Goal: Communication & Community: Participate in discussion

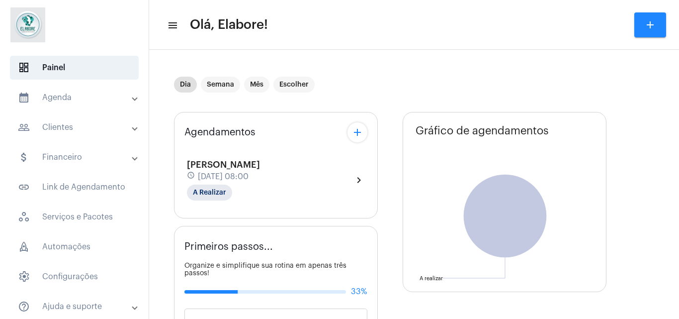
click at [296, 192] on div "[PERSON_NAME] schedule [DATE] 08:00 A Realizar chevron_right" at bounding box center [276, 180] width 178 height 41
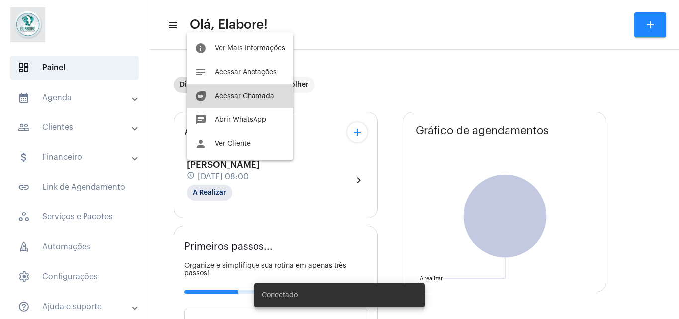
click at [250, 98] on span "Acessar Chamada" at bounding box center [245, 96] width 60 height 7
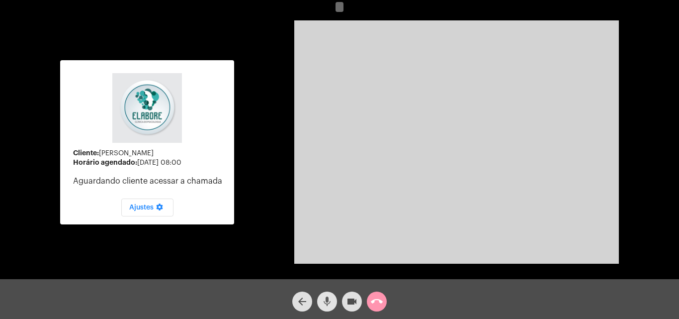
click at [330, 296] on mat-icon "mic" at bounding box center [327, 301] width 12 height 12
click at [348, 300] on mat-icon "videocam" at bounding box center [352, 301] width 12 height 12
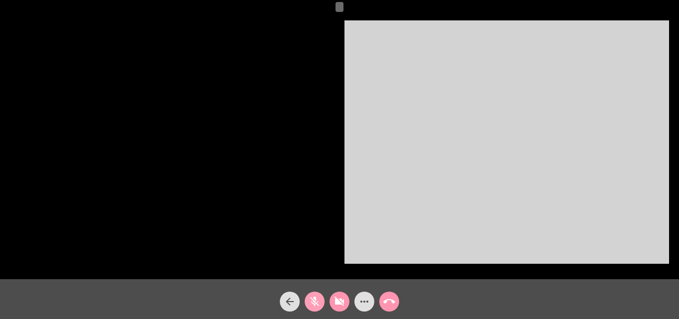
click at [318, 302] on mat-icon "mic_off" at bounding box center [315, 301] width 12 height 12
click at [334, 299] on mat-icon "videocam_off" at bounding box center [340, 301] width 12 height 12
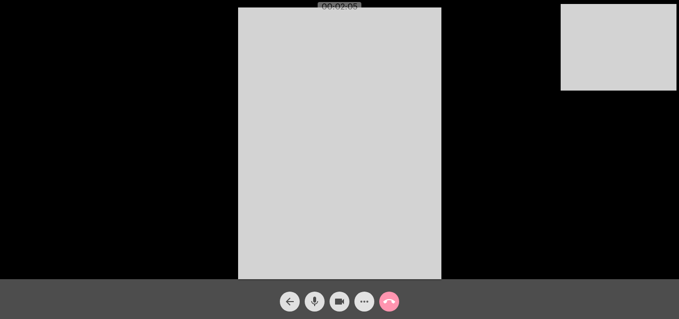
click at [364, 300] on mat-icon "more_horiz" at bounding box center [365, 301] width 12 height 12
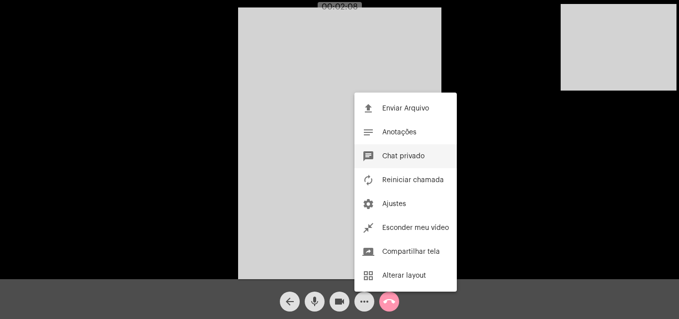
click at [394, 158] on span "Chat privado" at bounding box center [403, 156] width 42 height 7
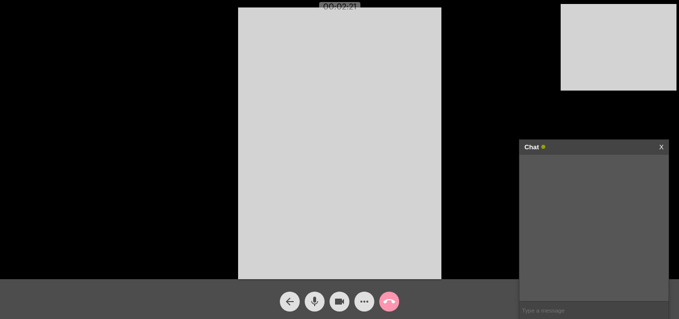
click at [551, 311] on input "text" at bounding box center [594, 309] width 149 height 17
click at [628, 314] on input "text" at bounding box center [594, 309] width 149 height 17
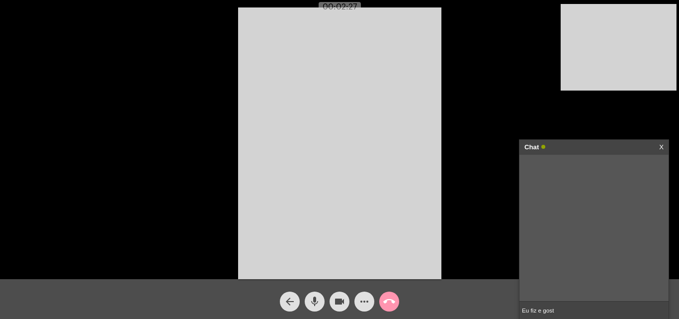
type input "Eu fiz e gosto"
type input "eu não fiz e gosto"
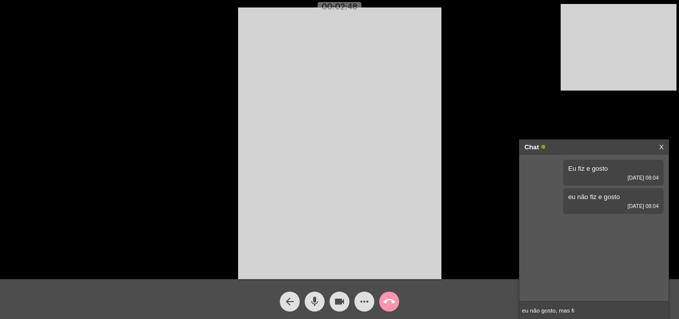
type input "eu não gosto, mas fiz"
type input "e eu não gosto e não fiz"
drag, startPoint x: 472, startPoint y: 301, endPoint x: 381, endPoint y: 316, distance: 91.7
click at [472, 301] on div "arrow_back mic videocam more_horiz call_end" at bounding box center [339, 299] width 679 height 40
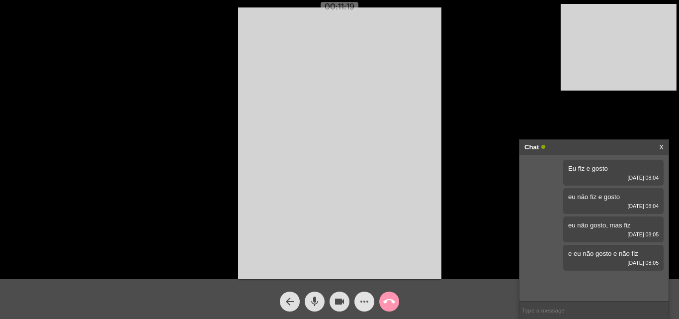
click at [361, 298] on mat-icon "more_horiz" at bounding box center [365, 301] width 12 height 12
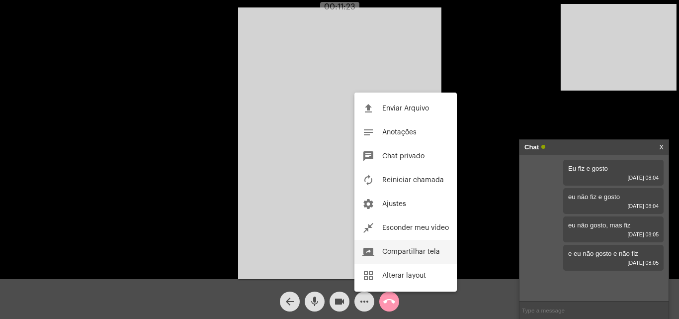
click at [423, 245] on button "screen_share Compartilhar tela" at bounding box center [406, 252] width 102 height 24
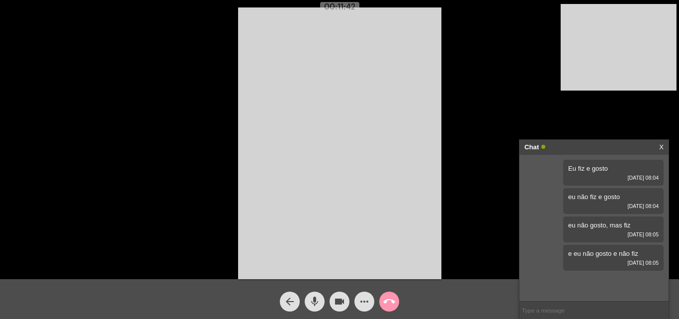
click at [374, 294] on div "more_horiz" at bounding box center [364, 298] width 25 height 25
click at [358, 303] on button "more_horiz" at bounding box center [365, 301] width 20 height 20
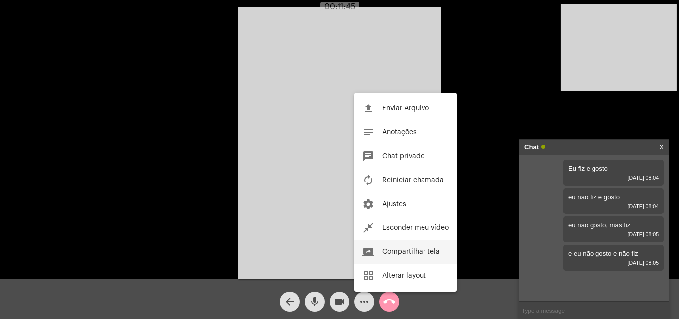
click at [406, 250] on span "Compartilhar tela" at bounding box center [411, 251] width 58 height 7
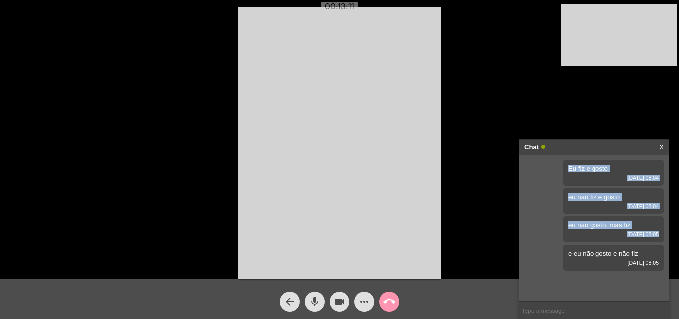
drag, startPoint x: 561, startPoint y: 171, endPoint x: 627, endPoint y: 284, distance: 131.0
click at [627, 284] on div "Eu fiz e gosto [DATE] 08:04 eu não fiz e gosto [DATE] 08:04 eu não gosto, mas f…" at bounding box center [594, 228] width 149 height 146
click at [152, 92] on div "Acessando Câmera e Microfone..." at bounding box center [339, 141] width 677 height 279
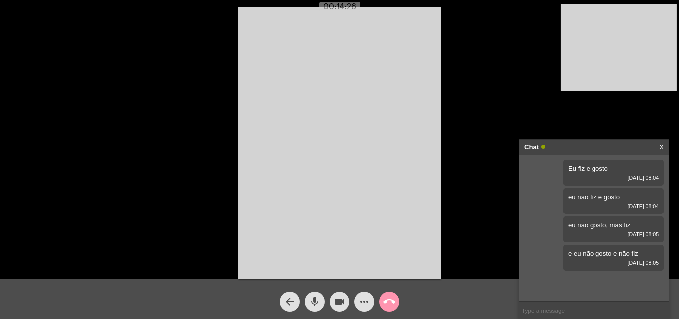
click at [290, 297] on mat-icon "arrow_back" at bounding box center [290, 301] width 12 height 12
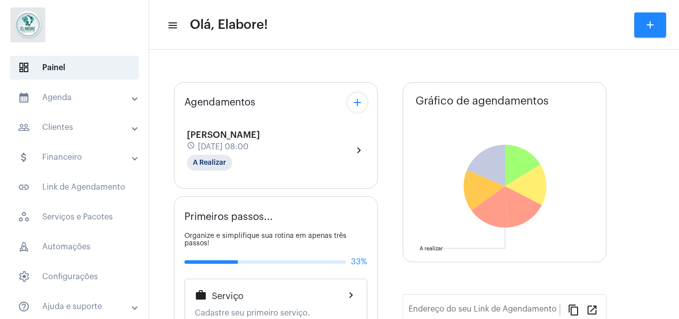
type input "[URL][DOMAIN_NAME]"
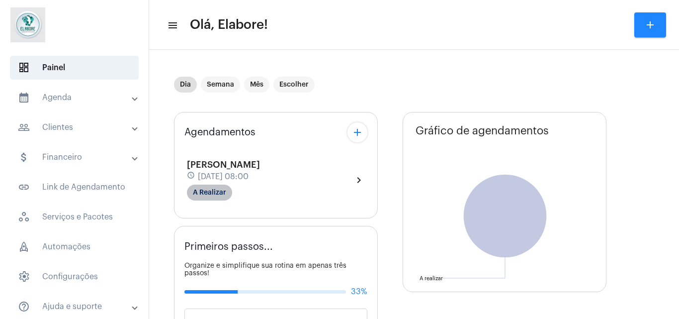
click at [214, 186] on mat-chip "A Realizar" at bounding box center [209, 193] width 45 height 16
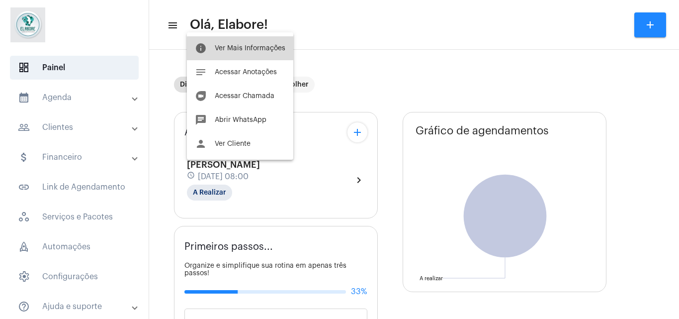
click at [241, 52] on button "info Ver Mais Informações" at bounding box center [240, 48] width 106 height 24
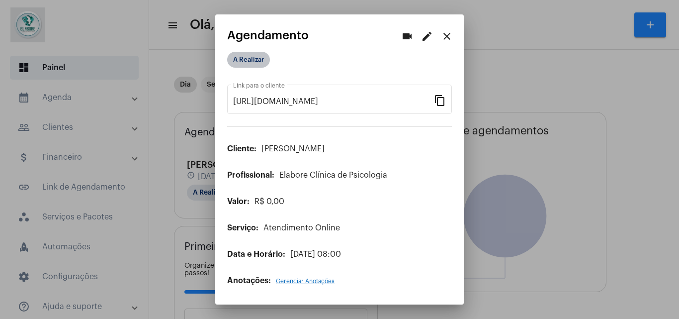
click at [241, 52] on mat-chip "A Realizar" at bounding box center [248, 60] width 43 height 16
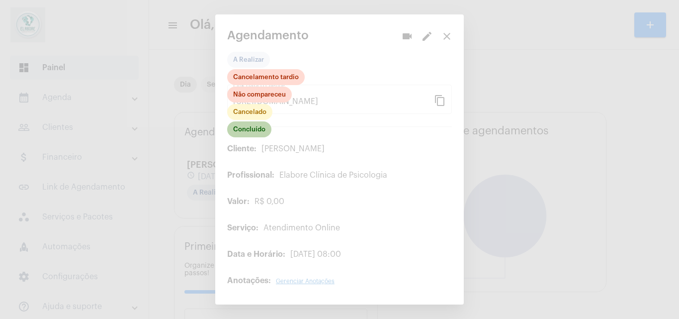
click at [257, 127] on mat-chip "Concluído" at bounding box center [249, 129] width 44 height 16
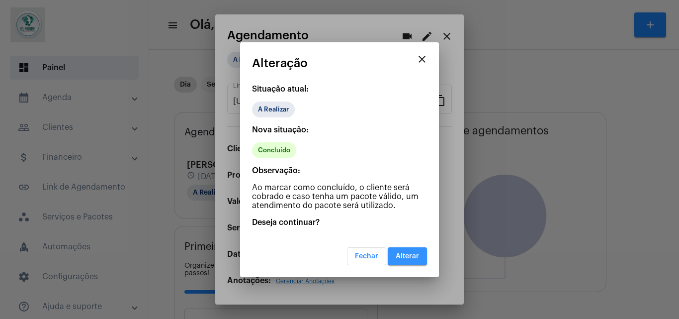
click at [423, 256] on button "Alterar" at bounding box center [407, 256] width 39 height 18
